Goal: Transaction & Acquisition: Download file/media

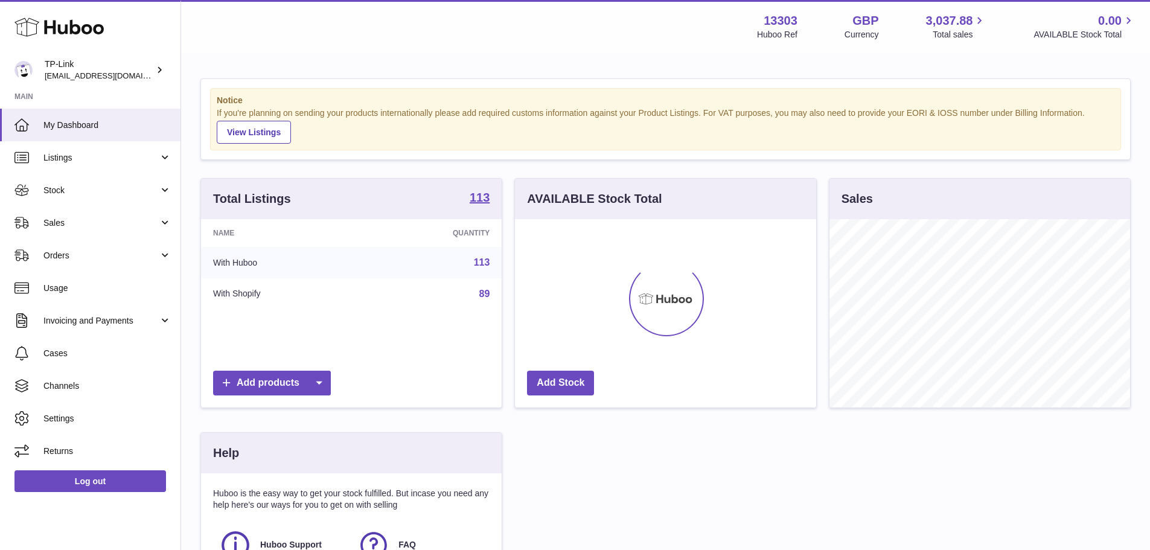
scroll to position [188, 301]
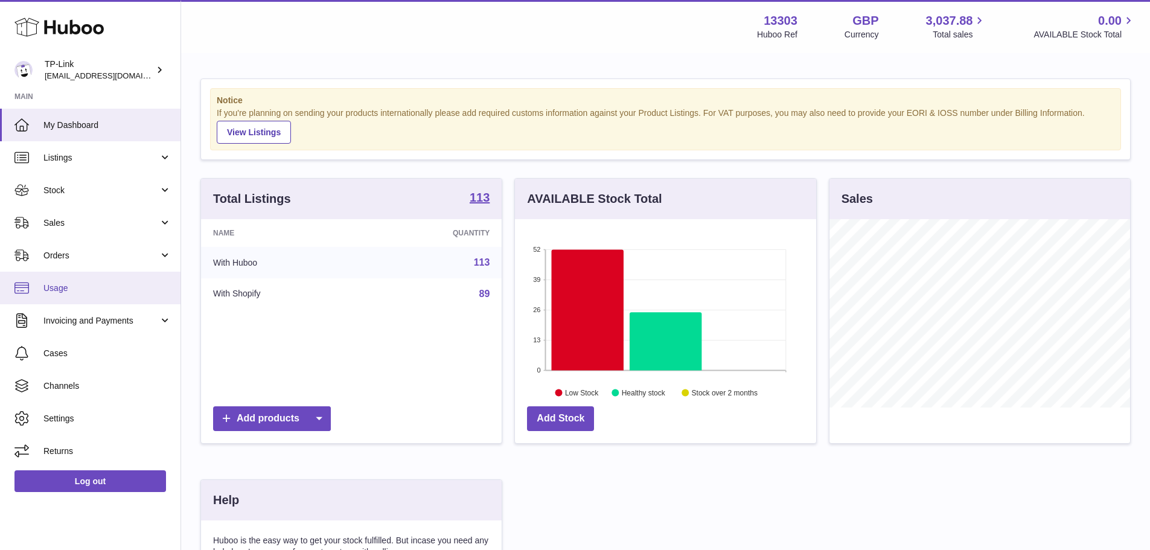
click at [71, 288] on span "Usage" at bounding box center [107, 287] width 128 height 11
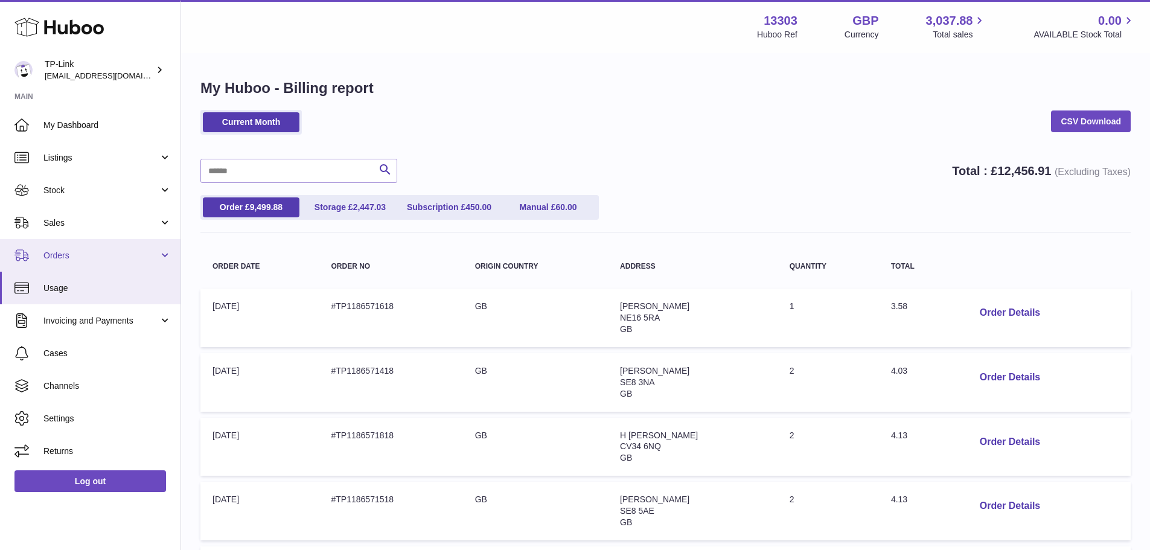
click at [68, 259] on span "Orders" at bounding box center [100, 255] width 115 height 11
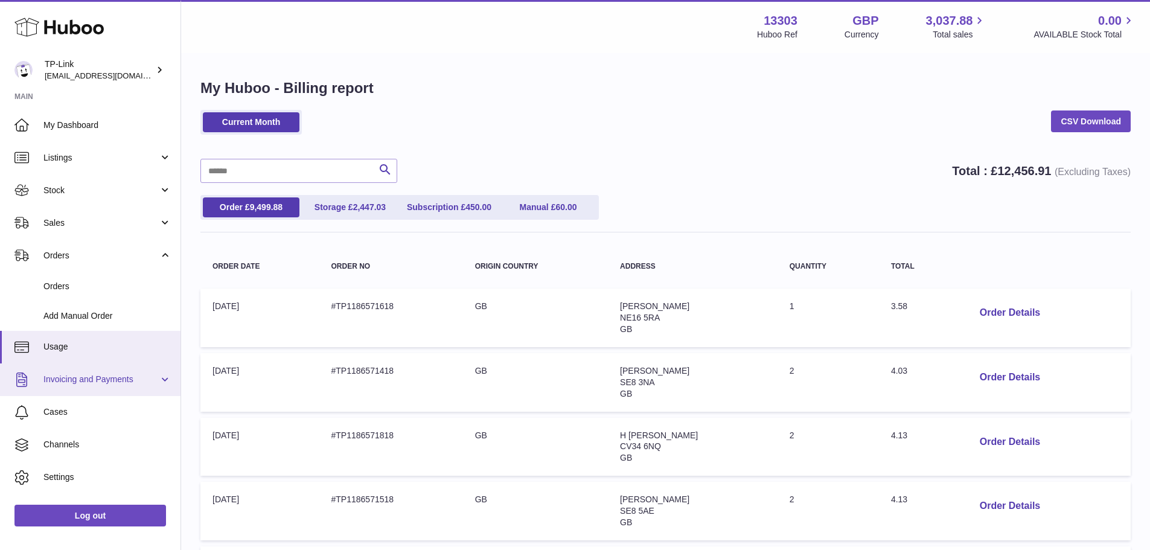
click at [67, 385] on span "Invoicing and Payments" at bounding box center [100, 379] width 115 height 11
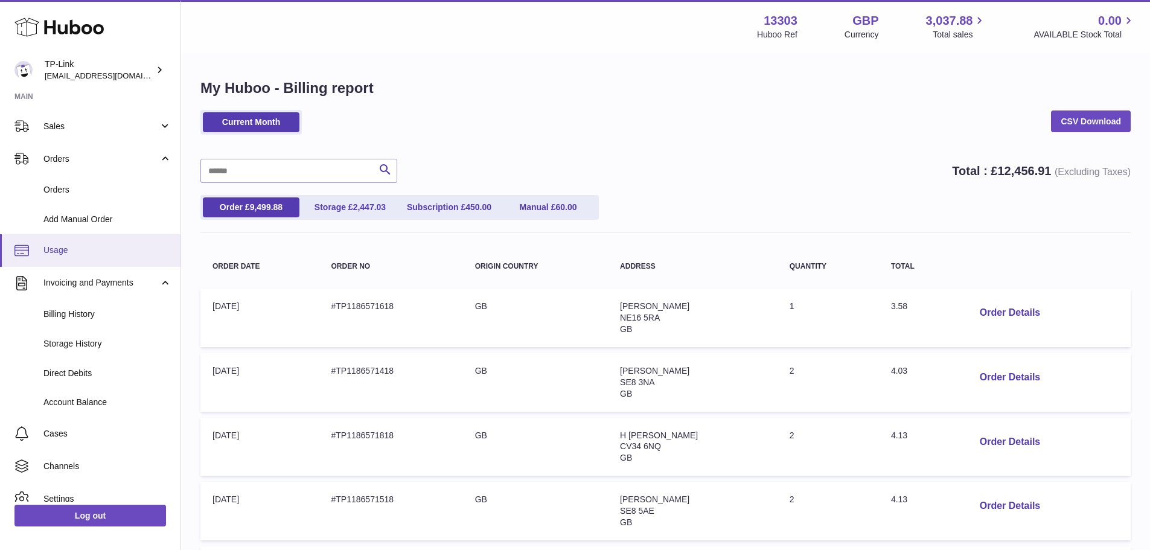
scroll to position [121, 0]
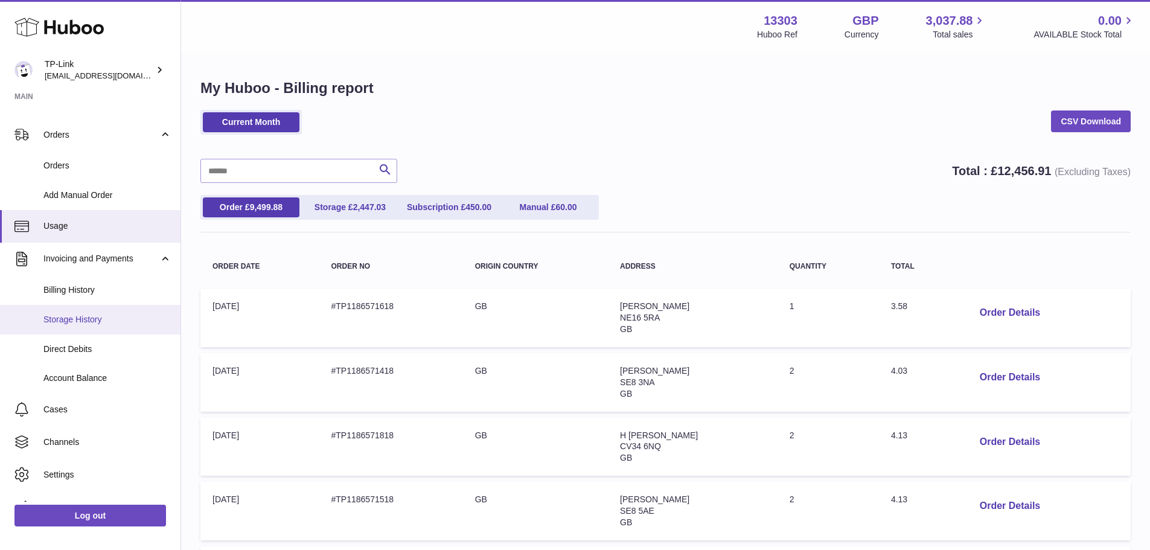
click at [80, 319] on span "Storage History" at bounding box center [107, 319] width 128 height 11
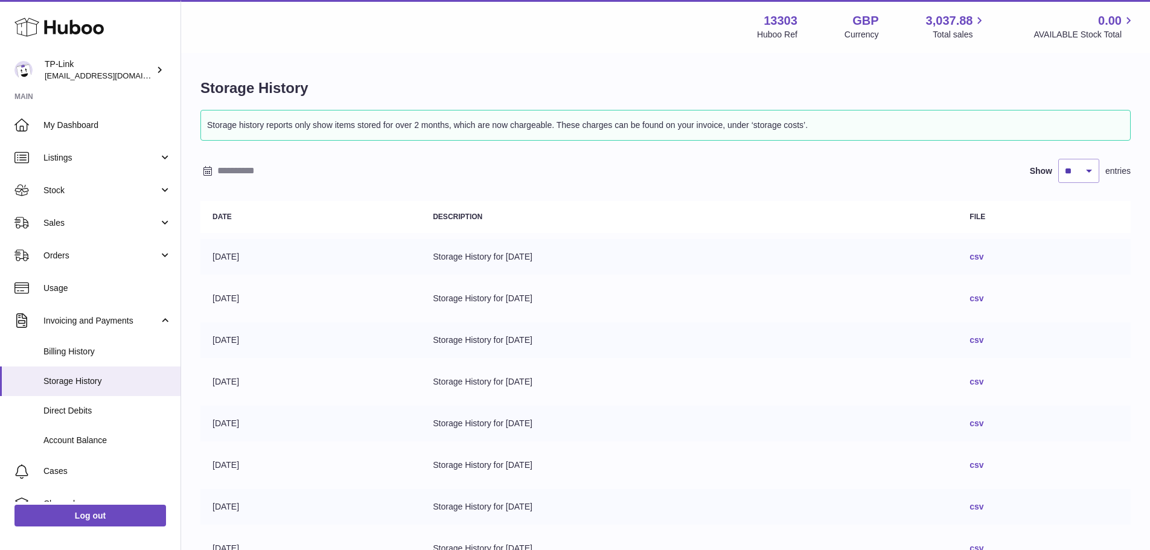
click at [983, 259] on link "csv" at bounding box center [976, 257] width 14 height 10
click at [983, 342] on link "csv" at bounding box center [976, 340] width 14 height 10
